Goal: Find specific page/section: Find specific page/section

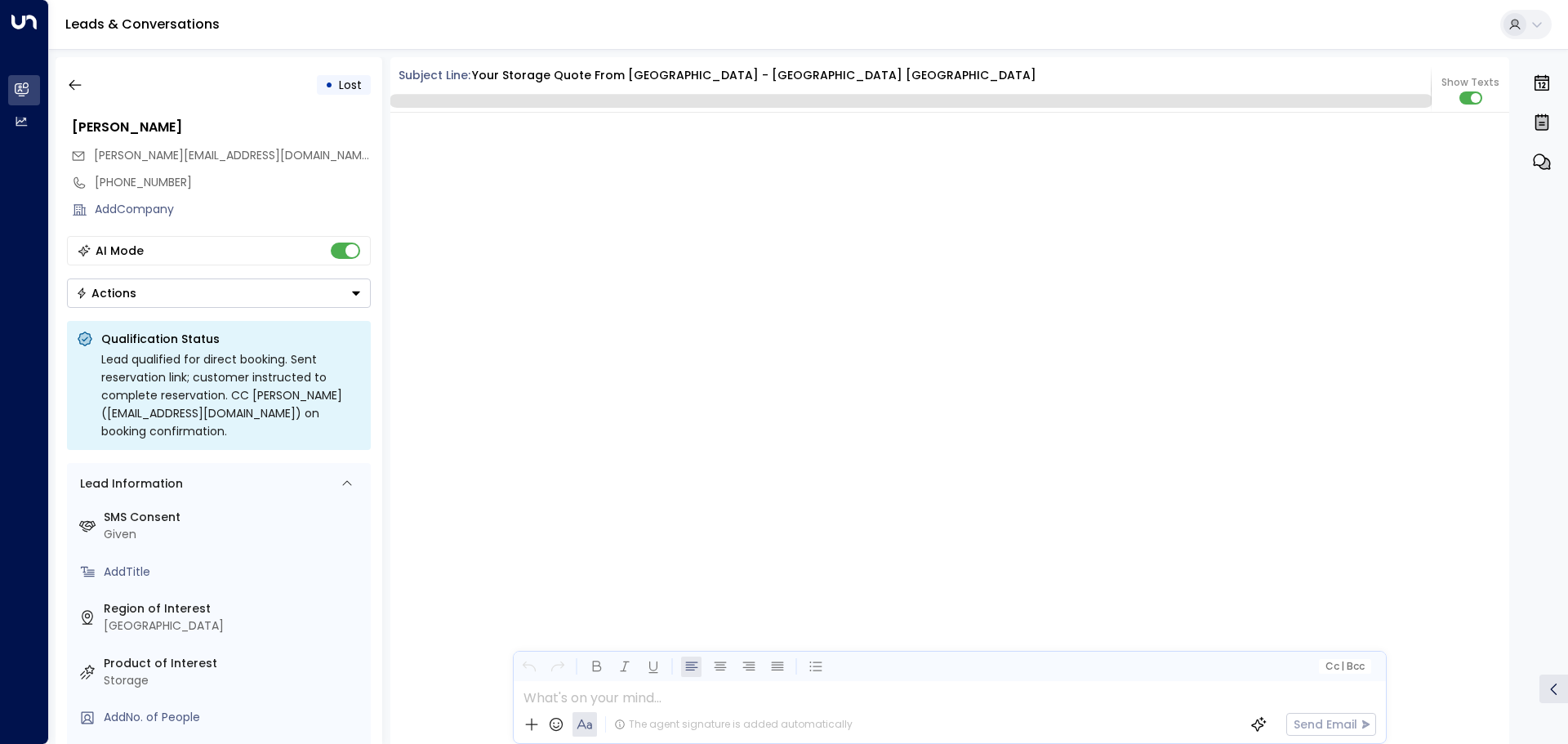
scroll to position [3567, 0]
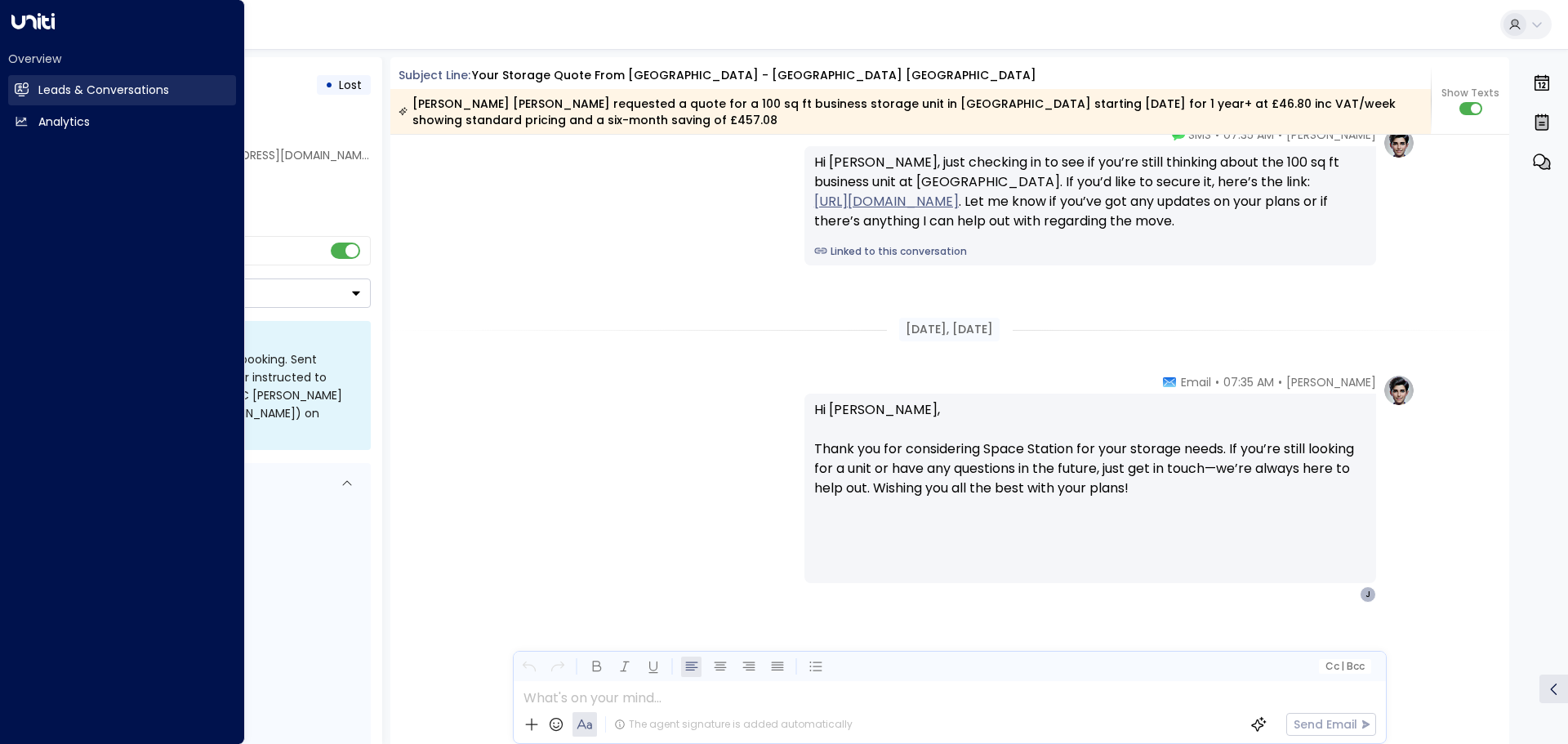
click at [26, 84] on icon at bounding box center [22, 89] width 10 height 14
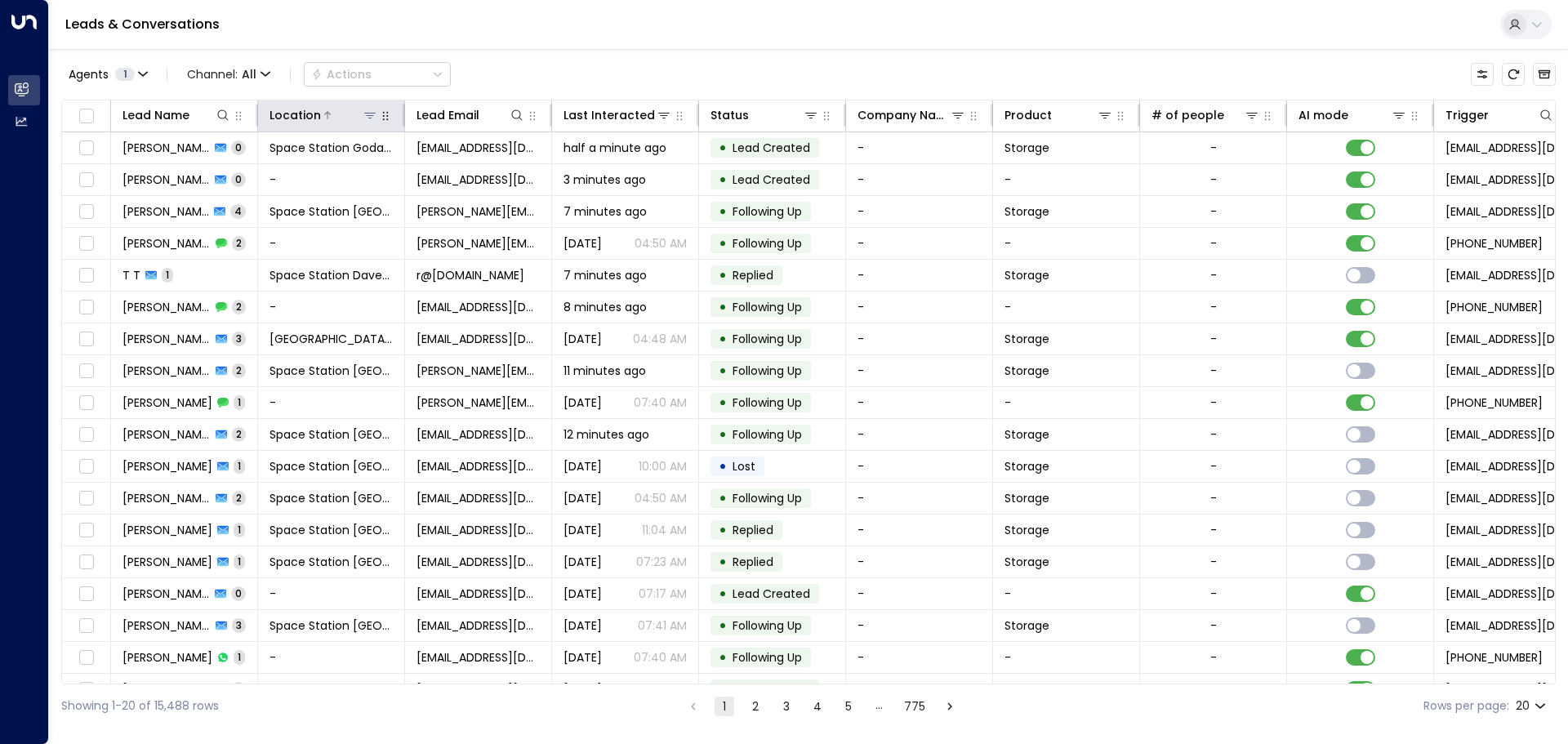
click at [374, 119] on icon at bounding box center [370, 115] width 13 height 13
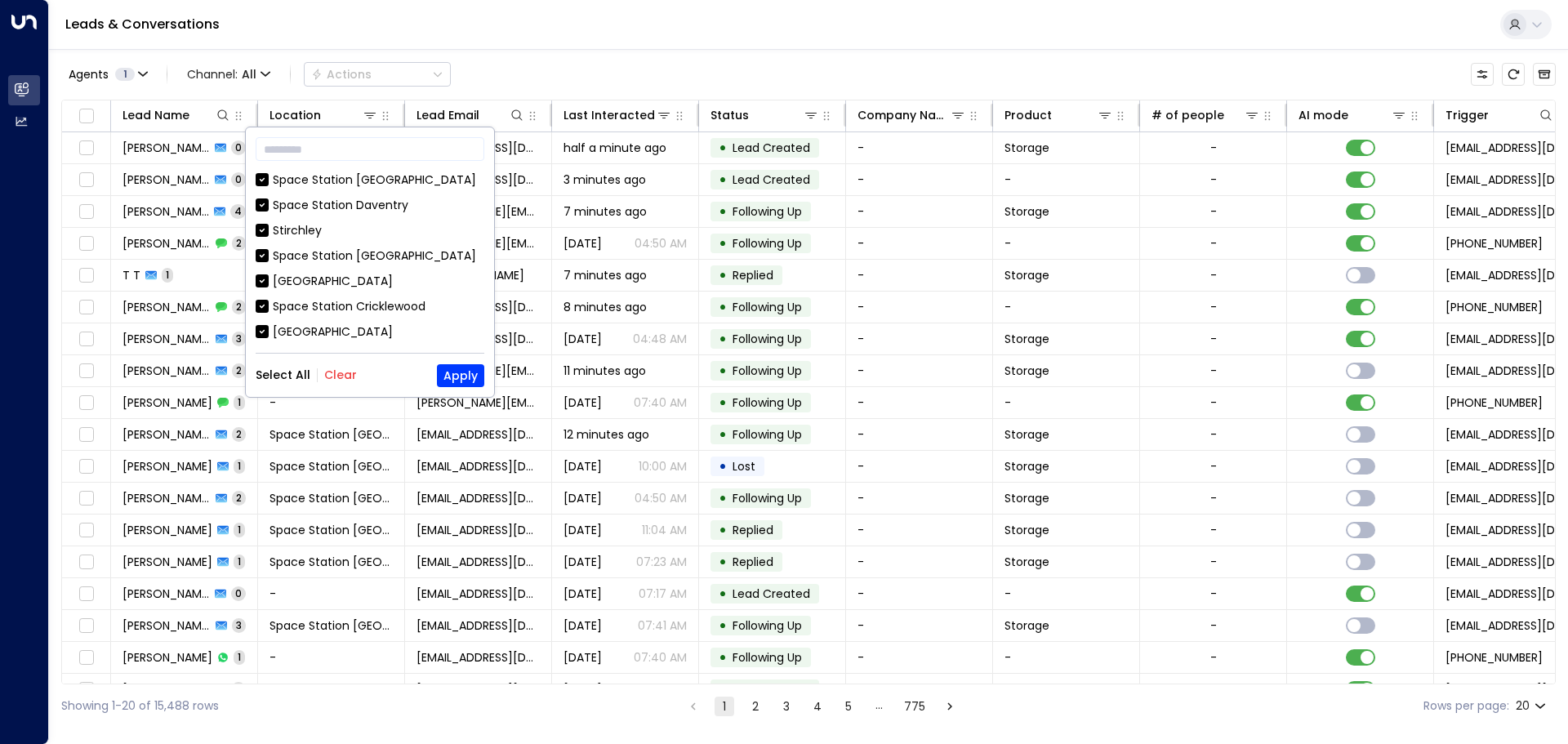
click at [325, 376] on button "Clear" at bounding box center [340, 374] width 33 height 13
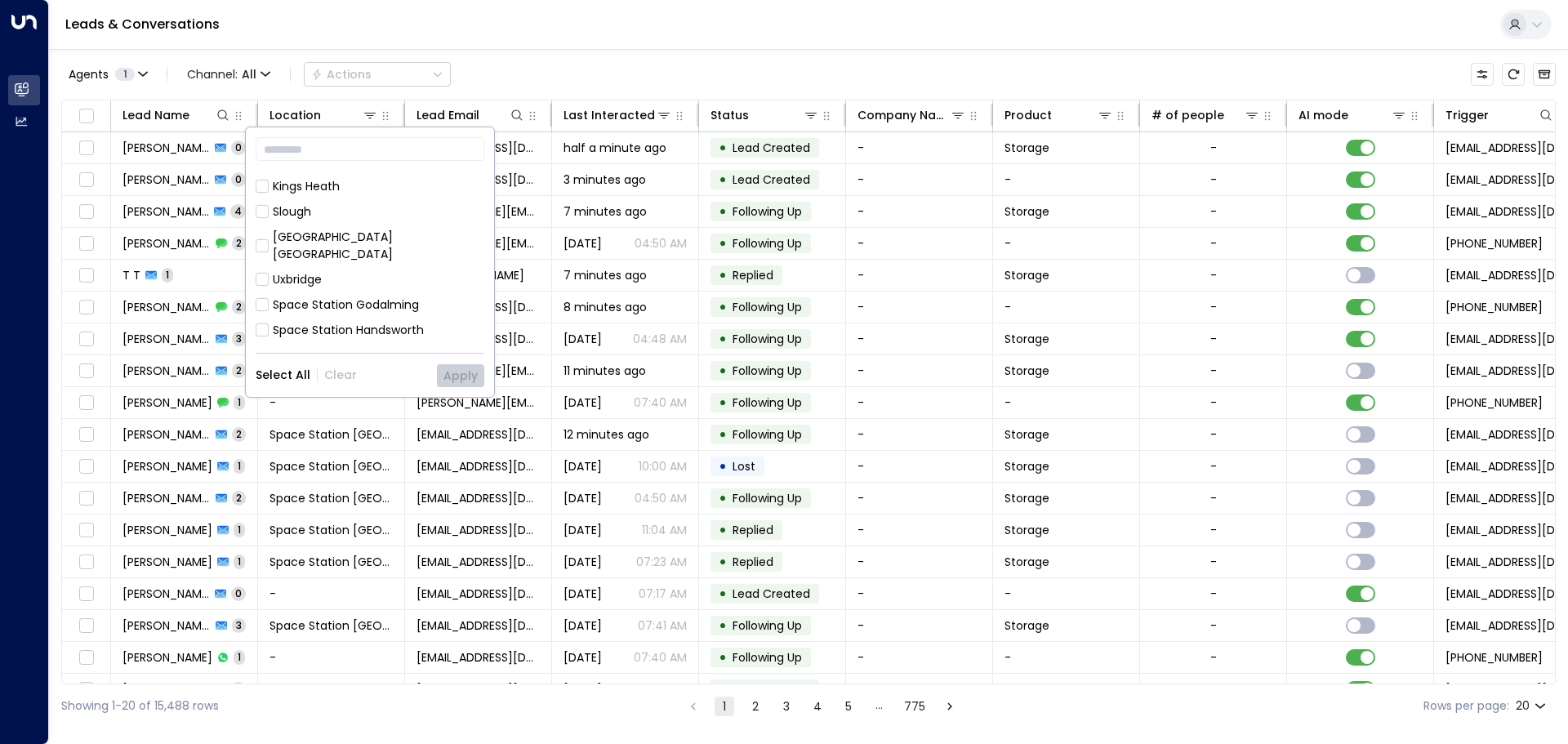
scroll to position [327, 0]
click at [401, 179] on div "[GEOGRAPHIC_DATA] [GEOGRAPHIC_DATA]" at bounding box center [379, 190] width 212 height 34
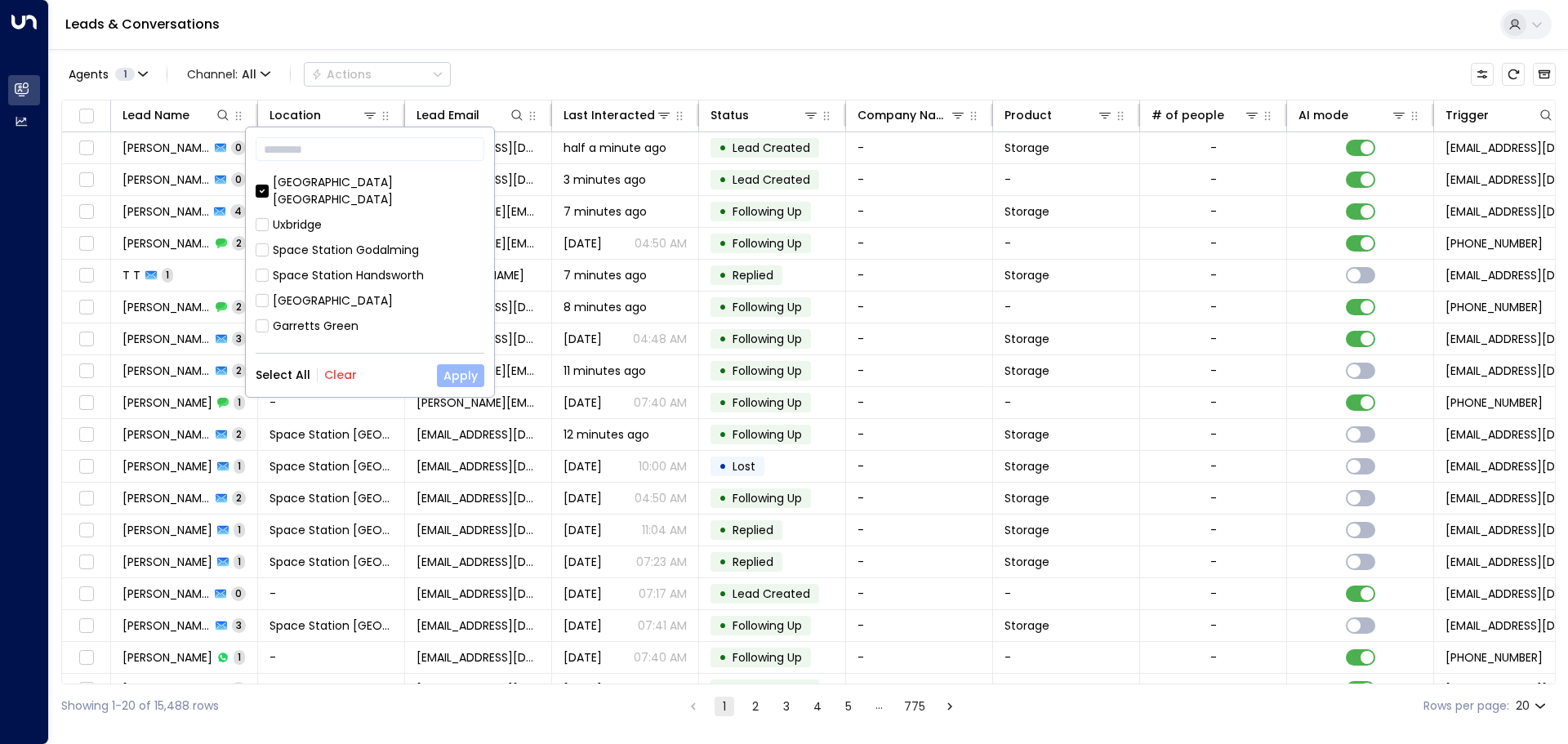
click at [460, 381] on button "Apply" at bounding box center [460, 375] width 47 height 23
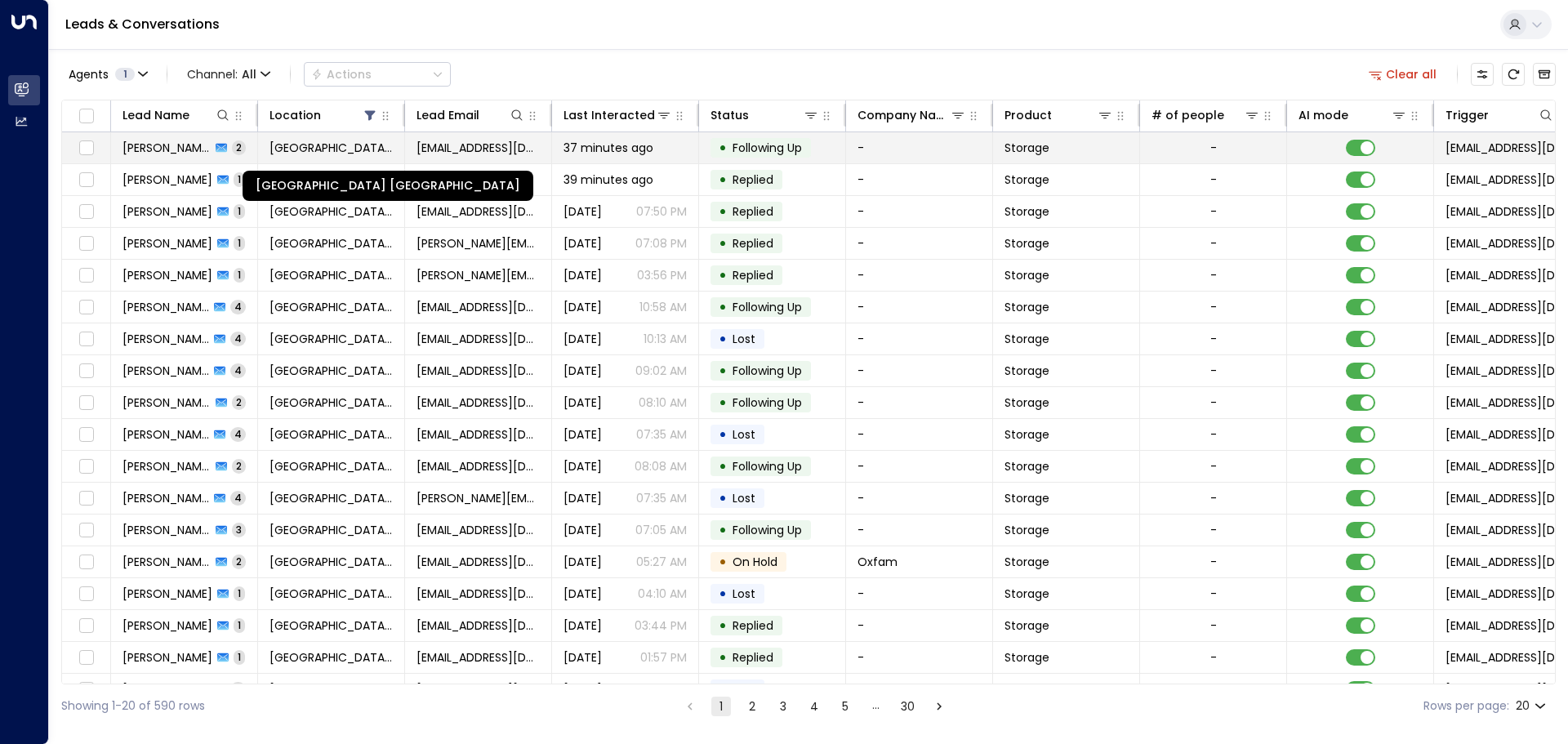
click at [284, 153] on span "[GEOGRAPHIC_DATA] [GEOGRAPHIC_DATA]" at bounding box center [331, 148] width 124 height 17
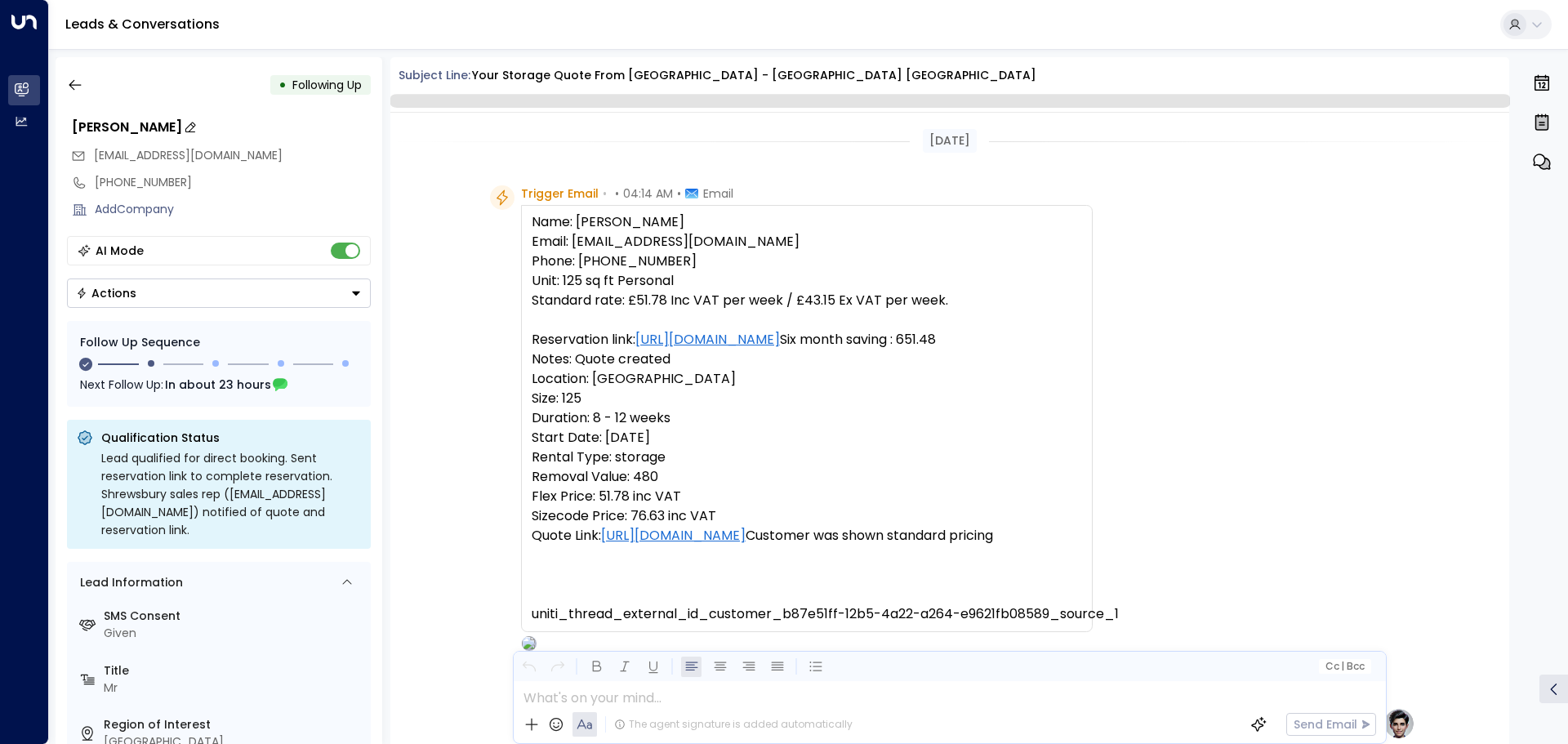
scroll to position [1258, 0]
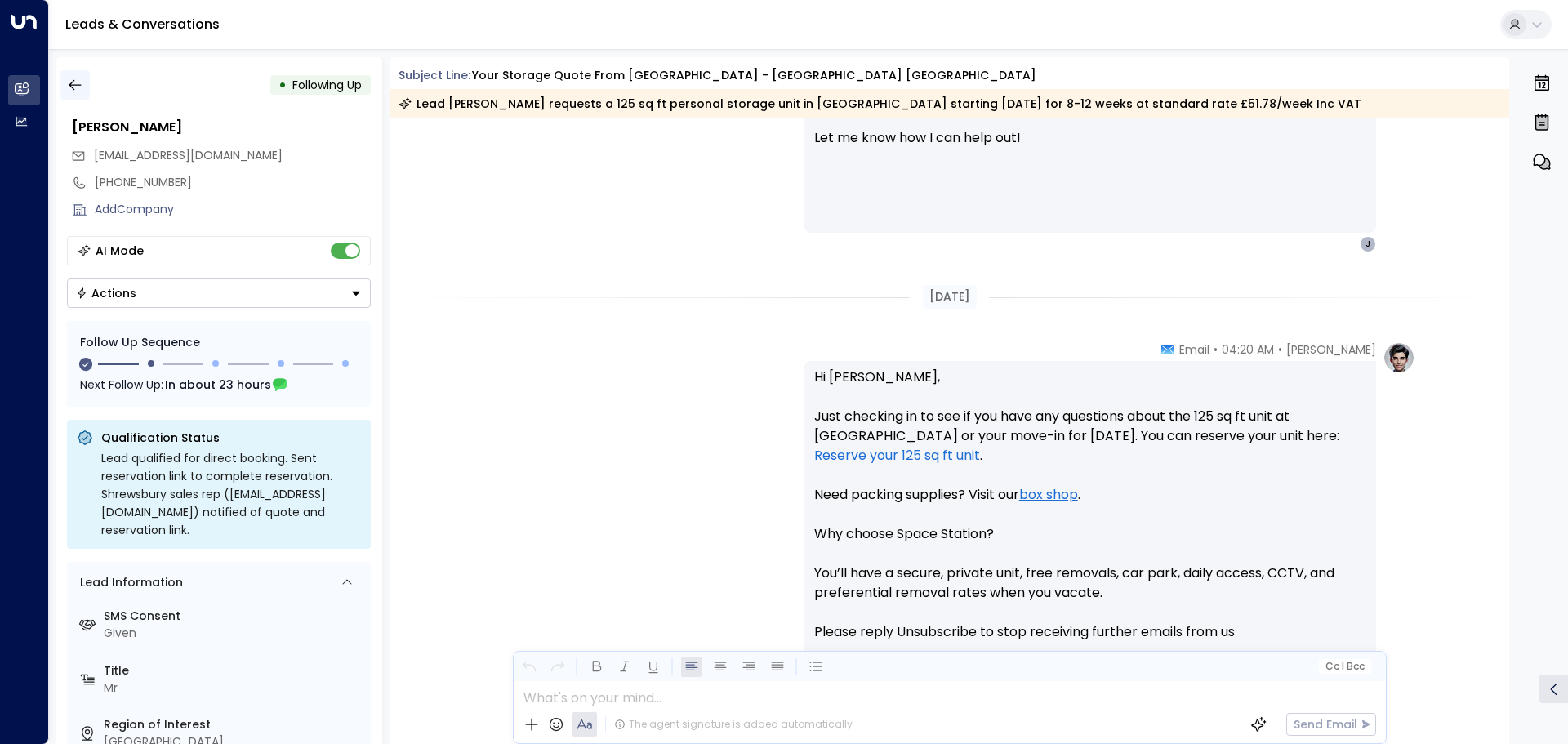
click at [74, 75] on button "button" at bounding box center [75, 85] width 30 height 30
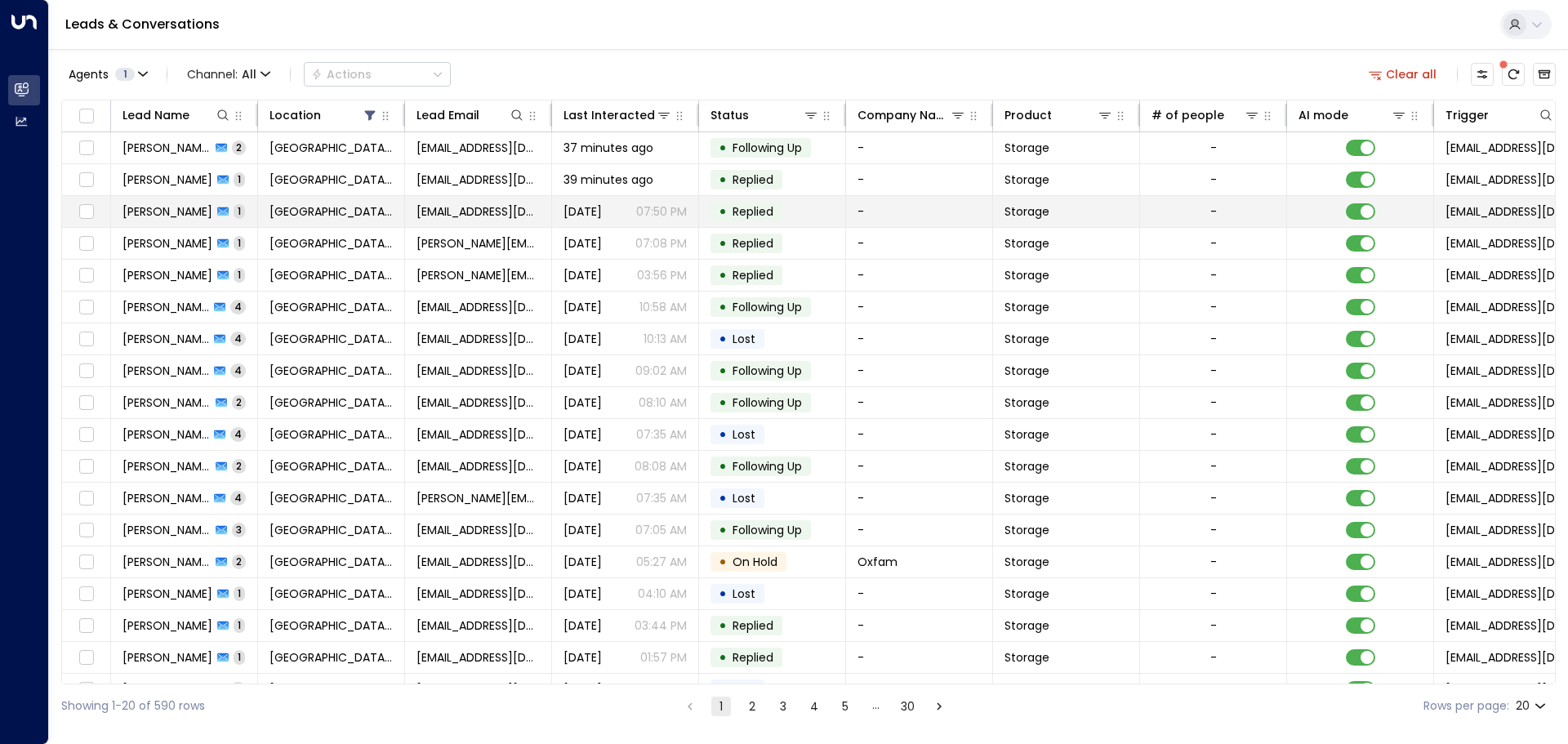
click at [249, 203] on td "[PERSON_NAME] 1" at bounding box center [185, 211] width 147 height 31
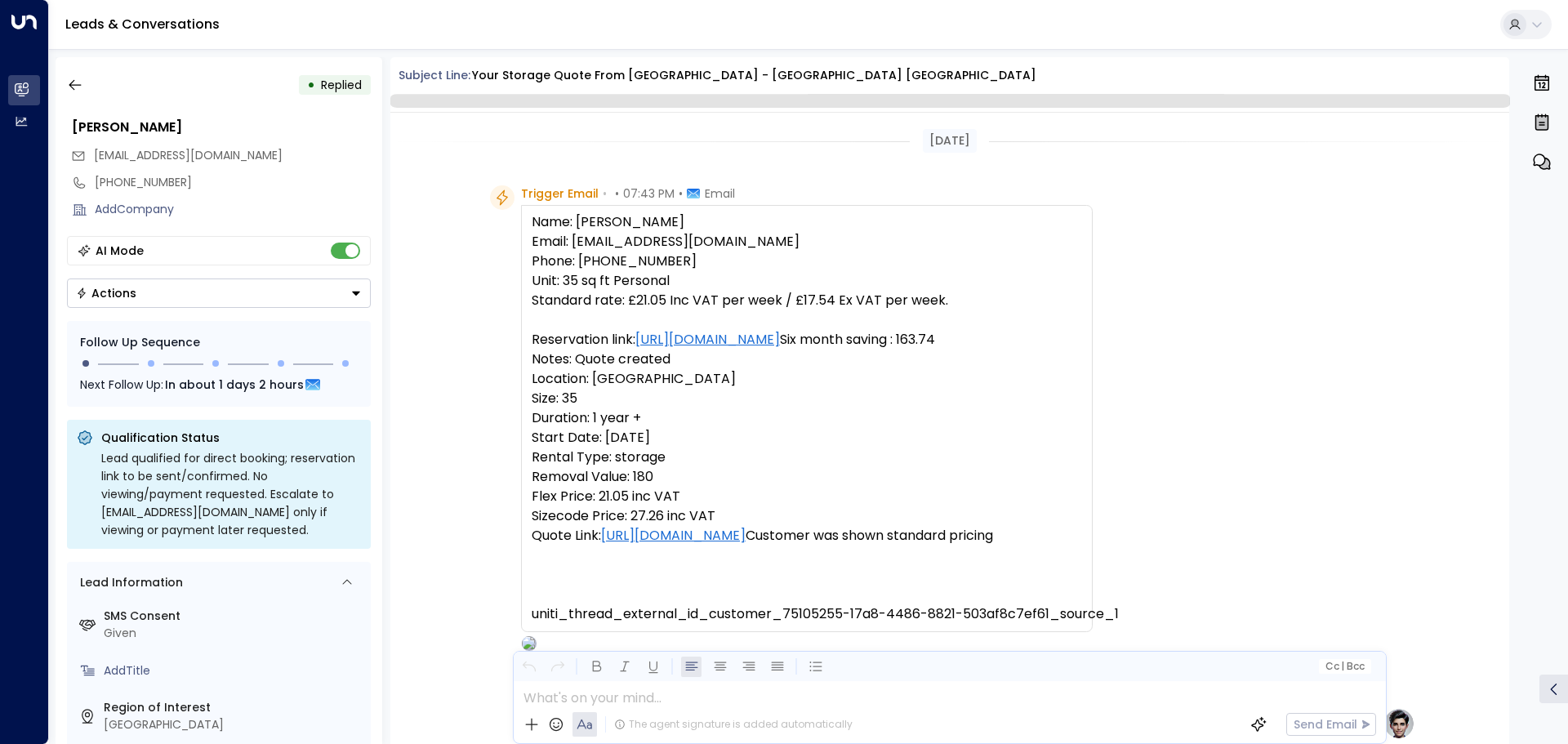
scroll to position [904, 0]
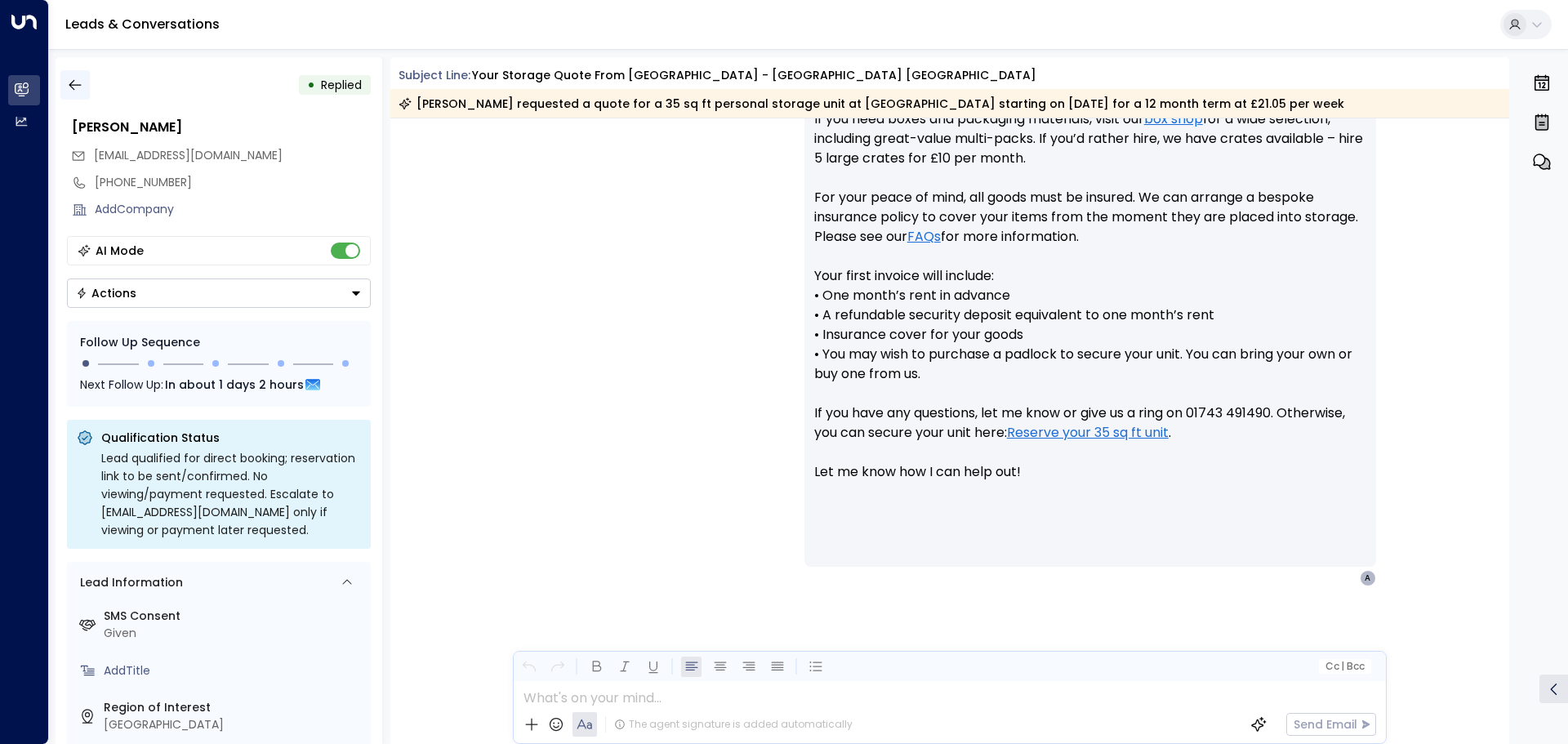
click at [82, 75] on button "button" at bounding box center [75, 85] width 30 height 30
